Goal: Manage account settings

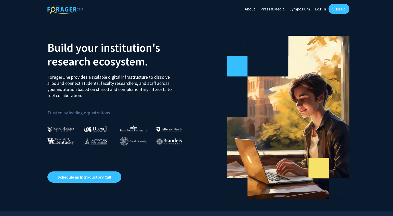
click at [347, 11] on link "Sign Up" at bounding box center [339, 9] width 21 height 10
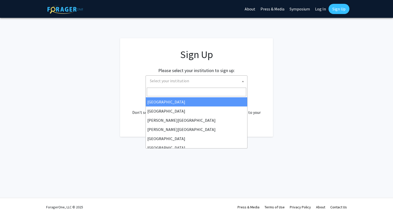
click at [197, 81] on span "Select your institution" at bounding box center [197, 81] width 99 height 10
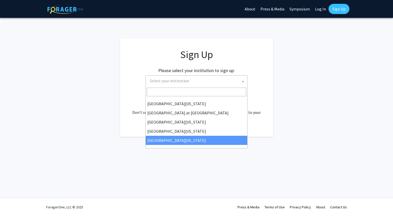
scroll to position [179, 0]
select select "33"
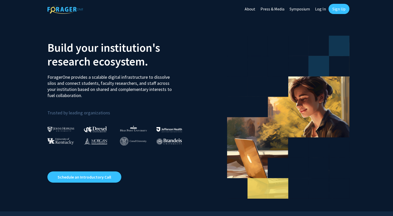
click at [318, 9] on link "Log In" at bounding box center [321, 9] width 16 height 18
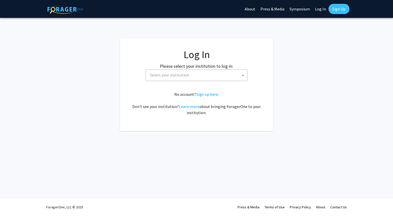
click at [161, 75] on span "Select your institution" at bounding box center [169, 74] width 39 height 5
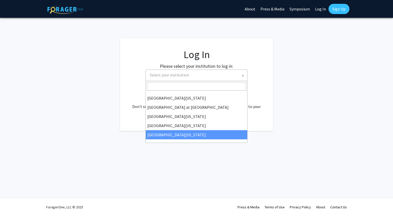
scroll to position [179, 0]
select select "33"
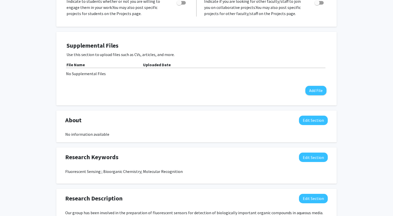
scroll to position [36, 0]
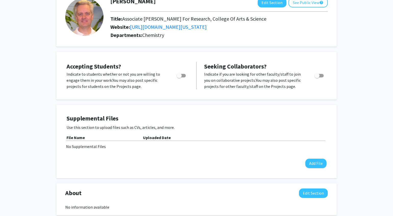
click at [182, 76] on span "Toggle" at bounding box center [181, 76] width 9 height 4
click at [179, 78] on input "Would you like to permit student requests?" at bounding box center [179, 78] width 0 height 0
checkbox input "true"
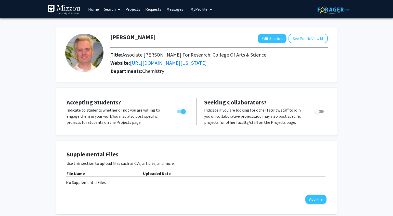
scroll to position [0, 0]
